Goal: Task Accomplishment & Management: Use online tool/utility

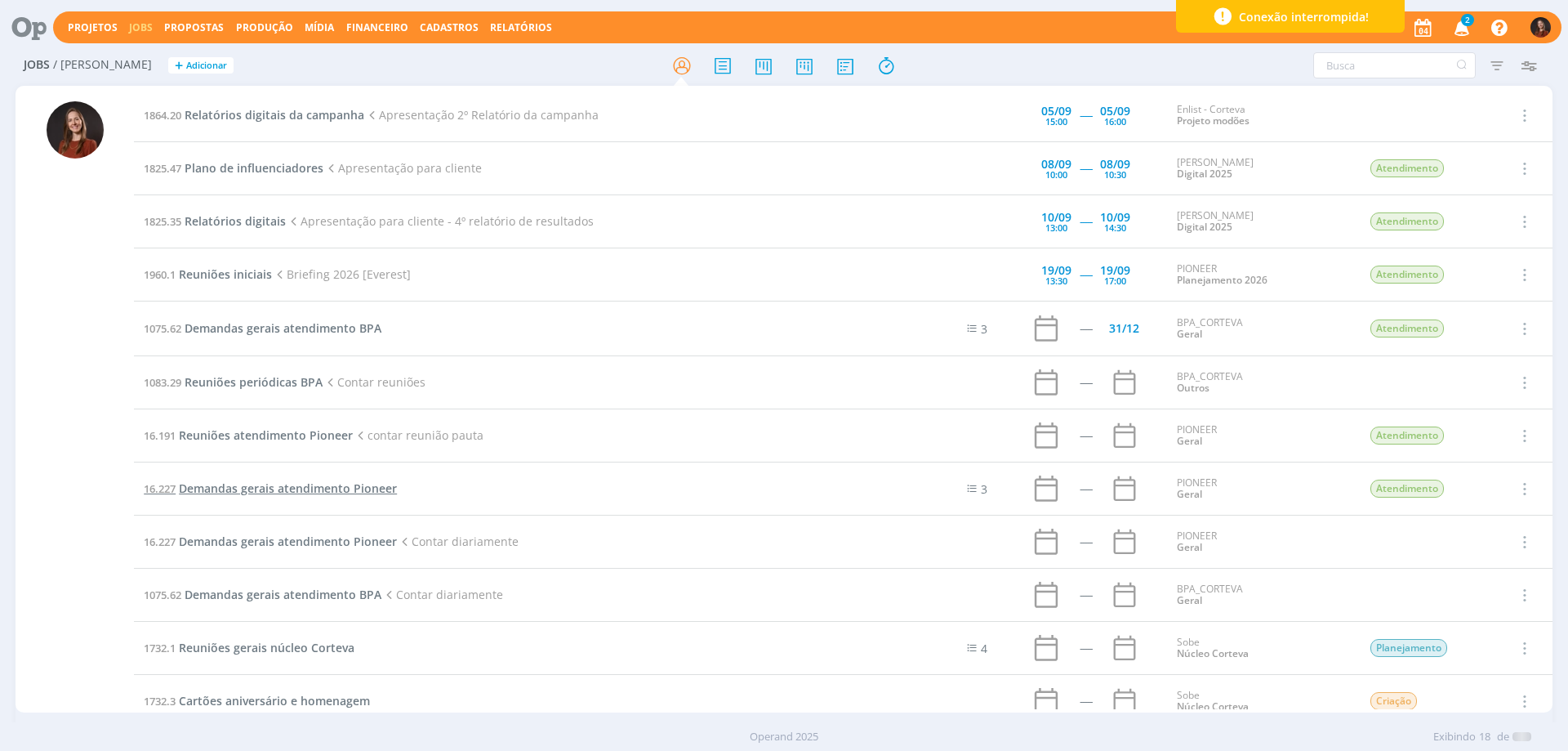
click at [294, 487] on span "Demandas gerais atendimento Pioneer" at bounding box center [287, 488] width 219 height 16
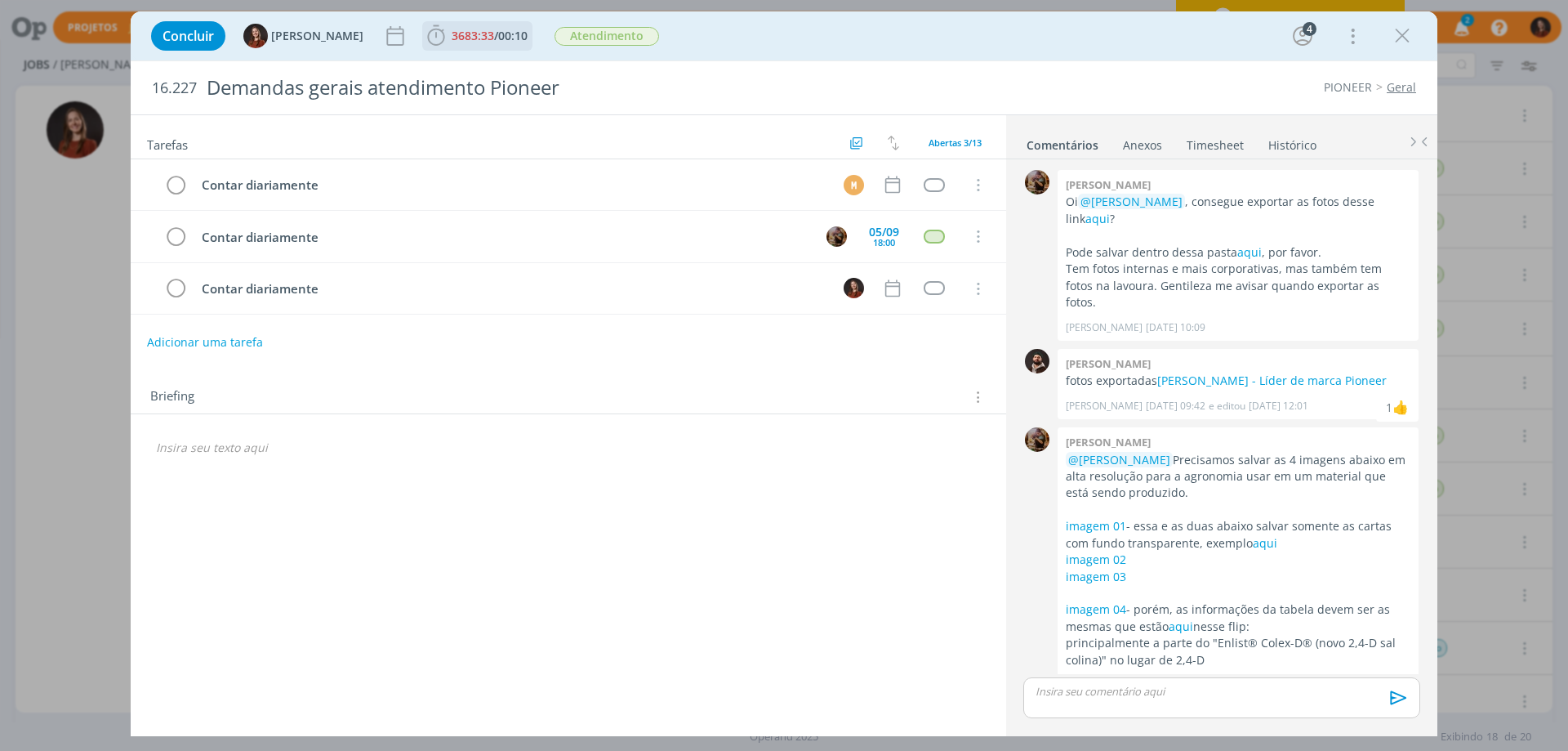
scroll to position [124, 0]
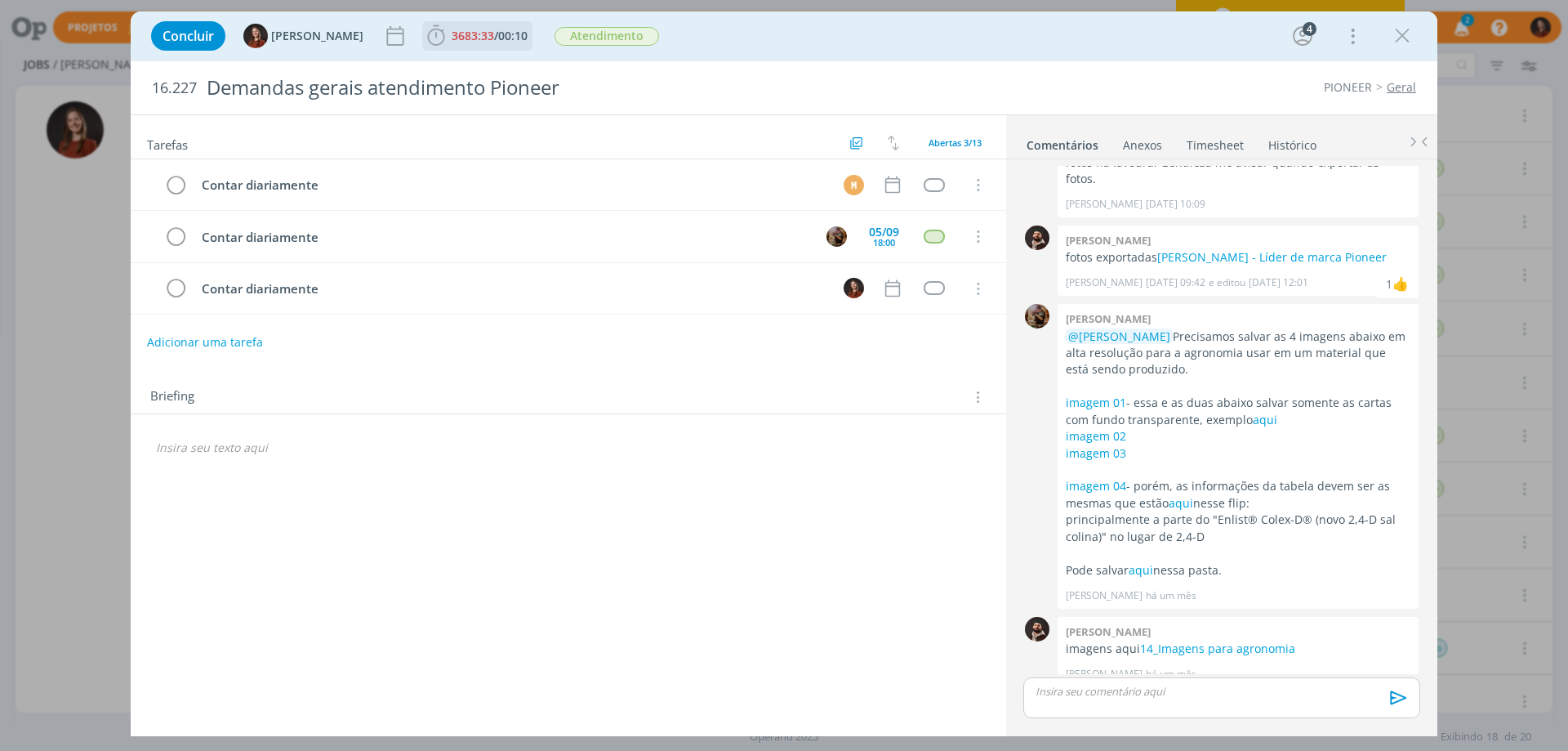
click at [494, 34] on span "/" at bounding box center [496, 36] width 4 height 16
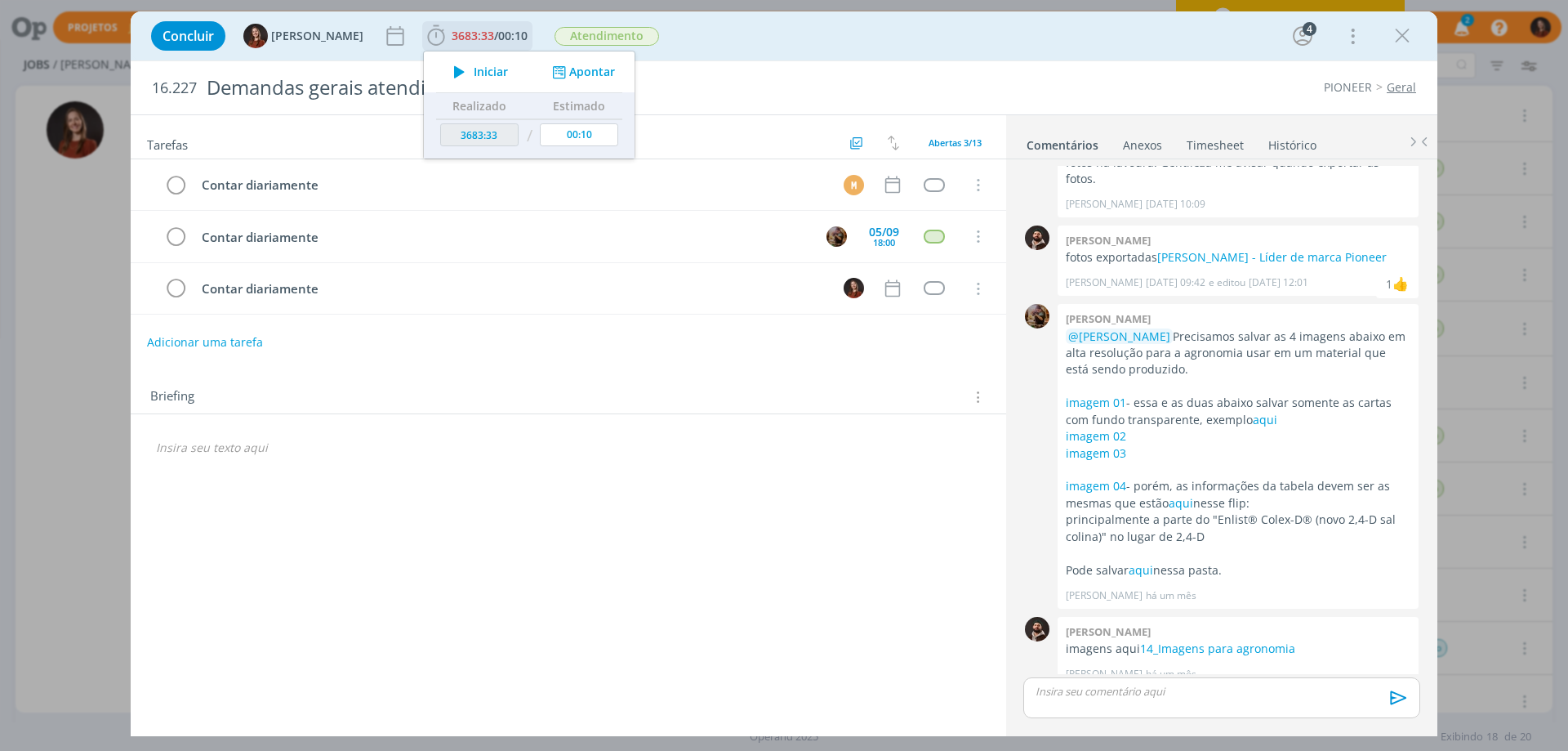
click at [583, 81] on div "Iniciar Apontar" at bounding box center [529, 72] width 211 height 41
click at [577, 73] on button "Apontar" at bounding box center [582, 72] width 68 height 17
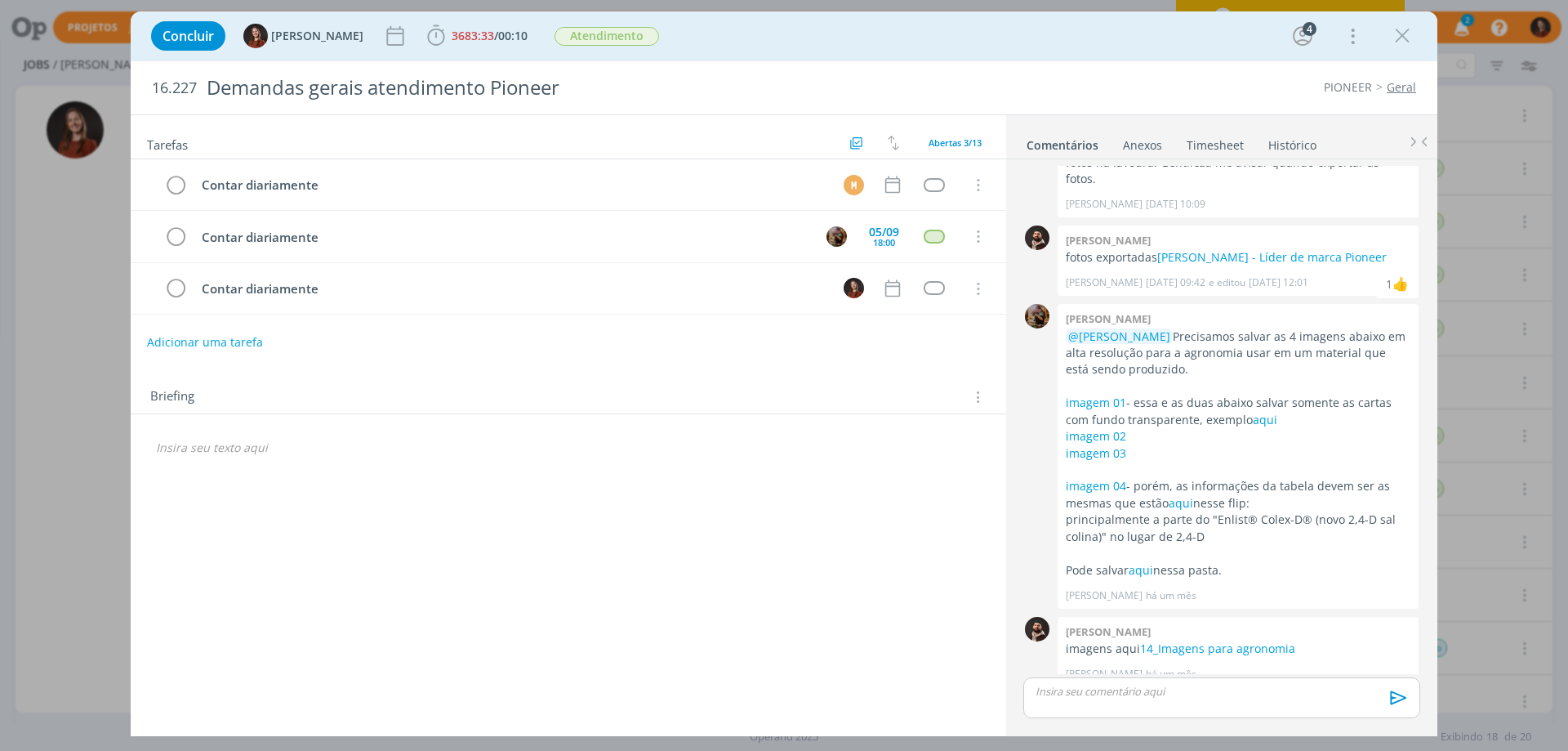
click at [1207, 143] on link "Timesheet" at bounding box center [1215, 142] width 59 height 24
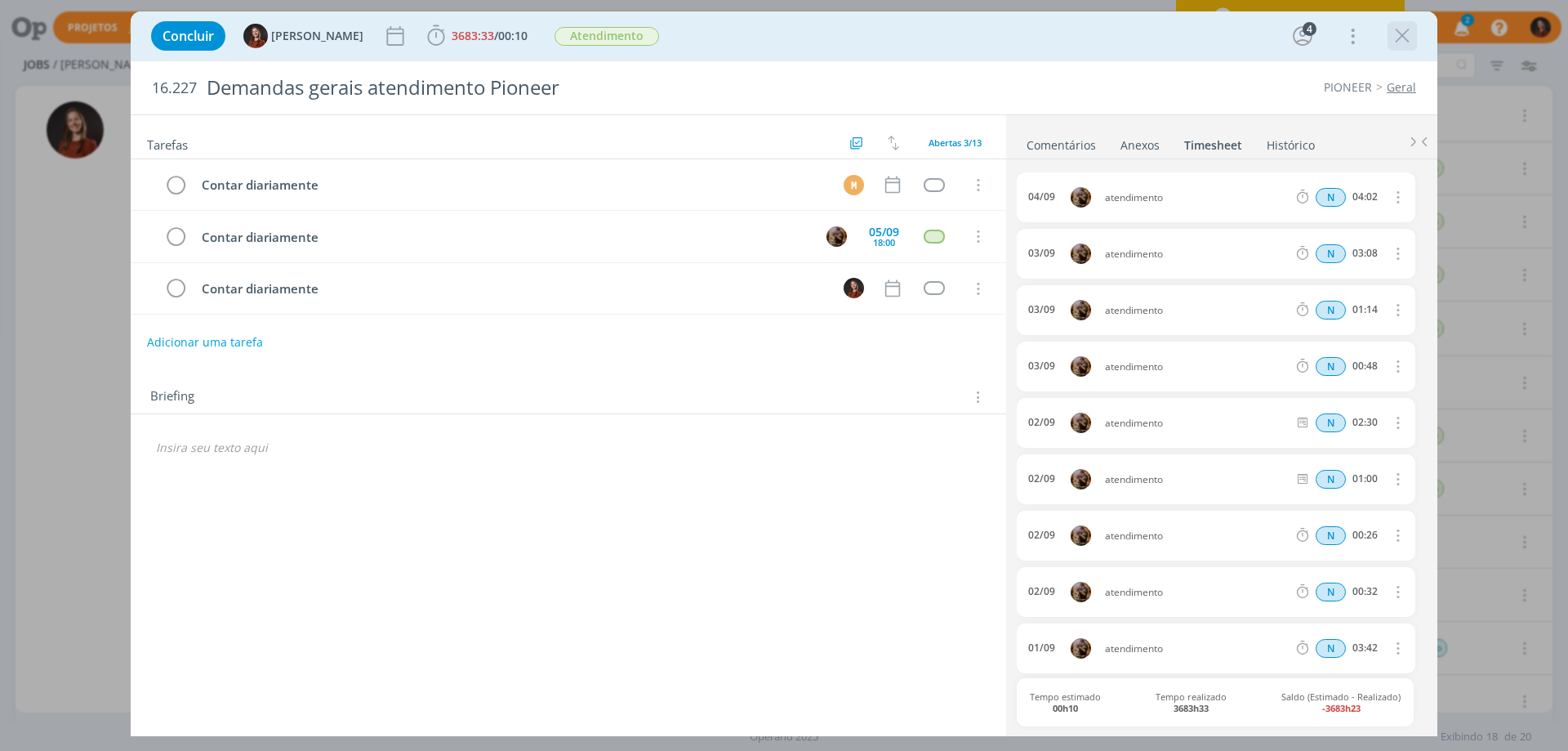
click at [1397, 31] on icon "dialog" at bounding box center [1402, 36] width 25 height 25
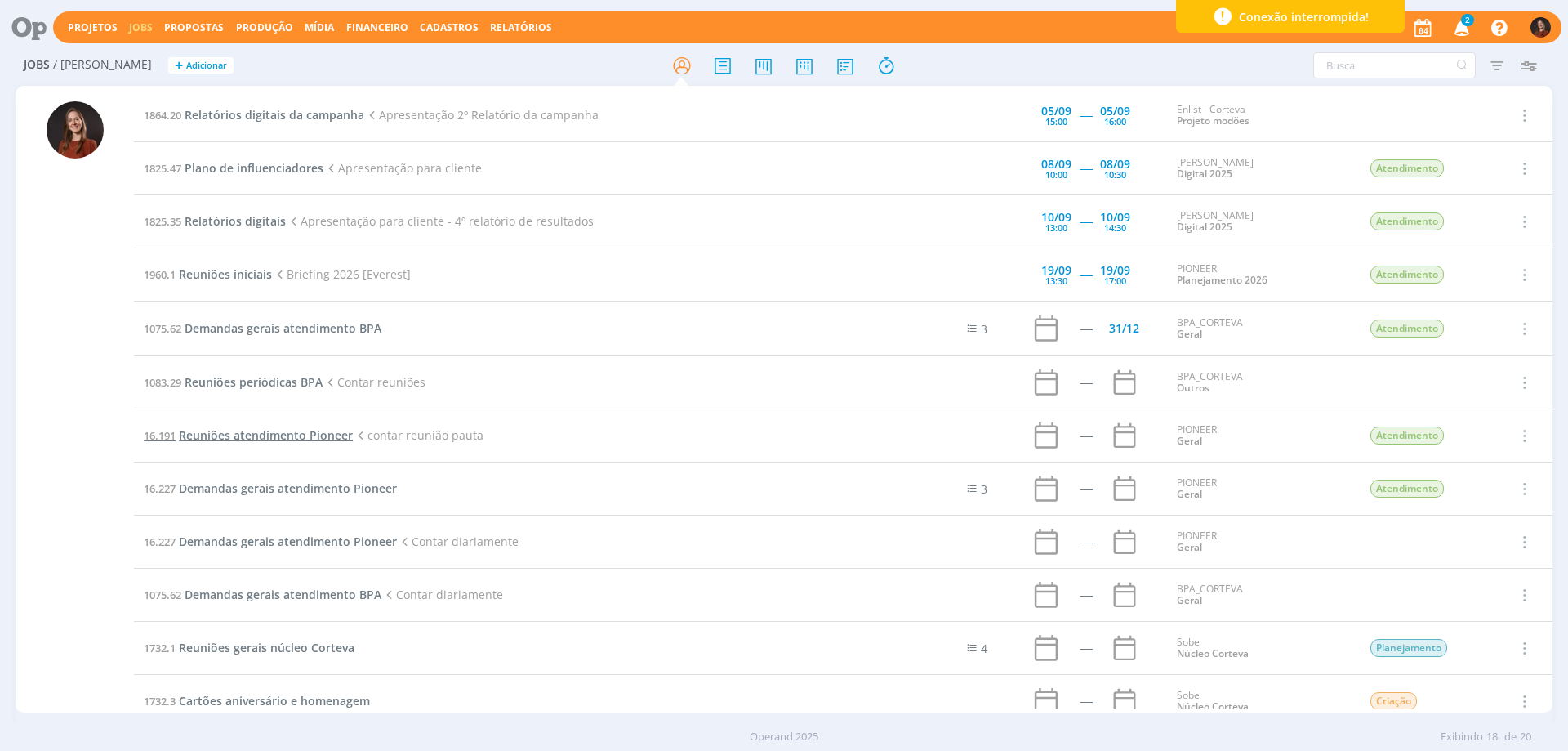
click at [257, 437] on span "Reuniões atendimento Pioneer" at bounding box center [265, 435] width 174 height 16
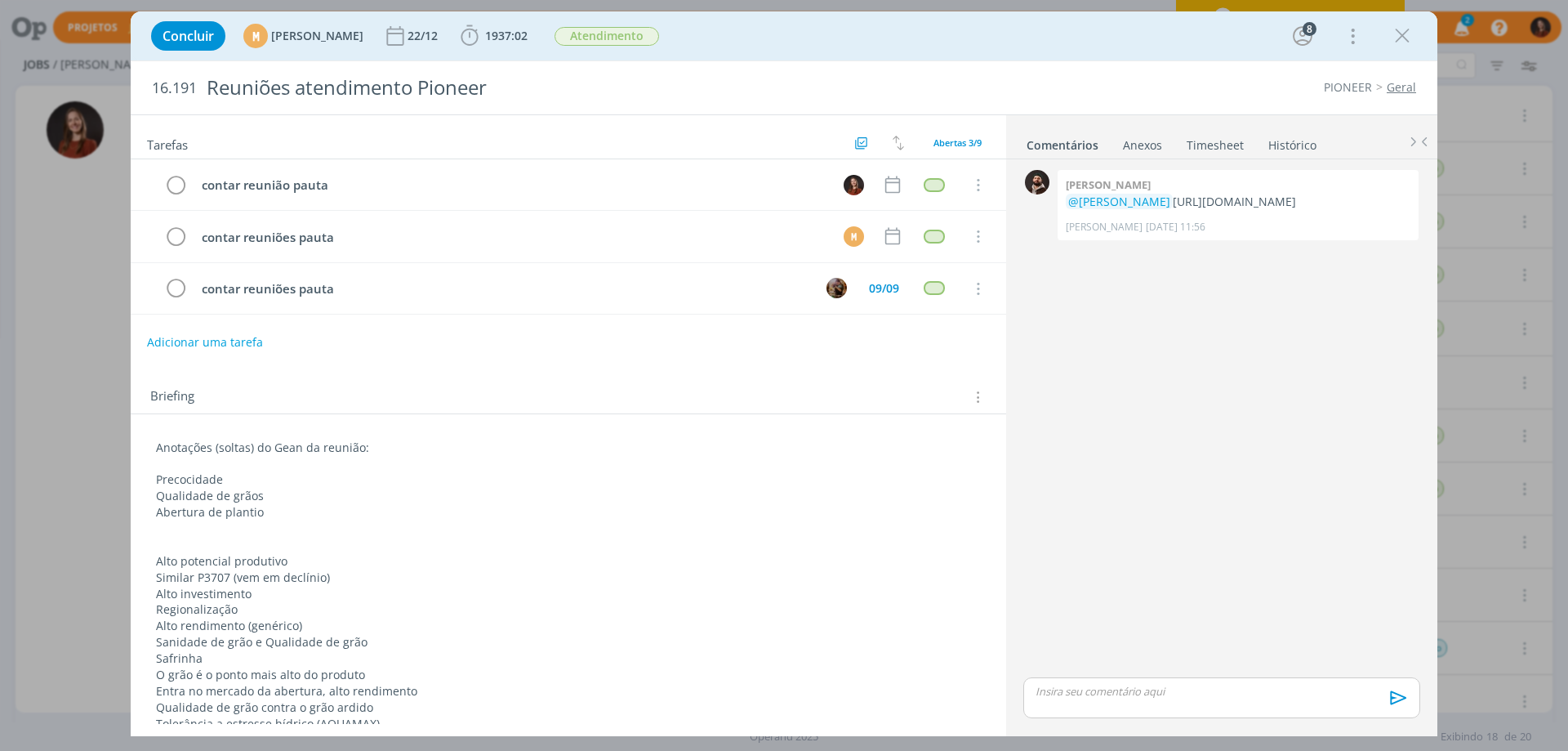
click at [469, 336] on div "Adicionar uma tarefa" at bounding box center [568, 342] width 875 height 29
click at [1406, 33] on icon "dialog" at bounding box center [1402, 36] width 25 height 25
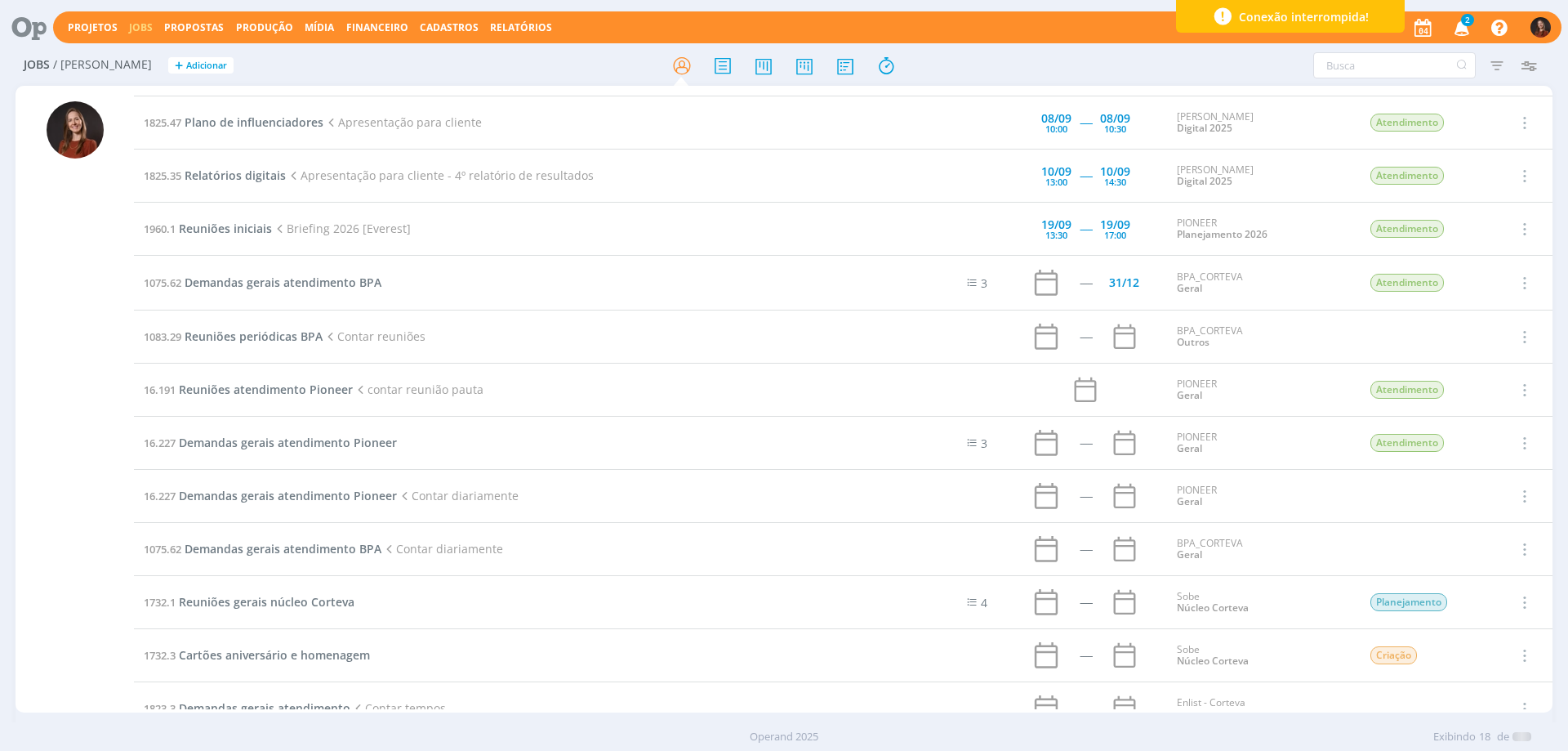
scroll to position [82, 0]
